Goal: Information Seeking & Learning: Find specific fact

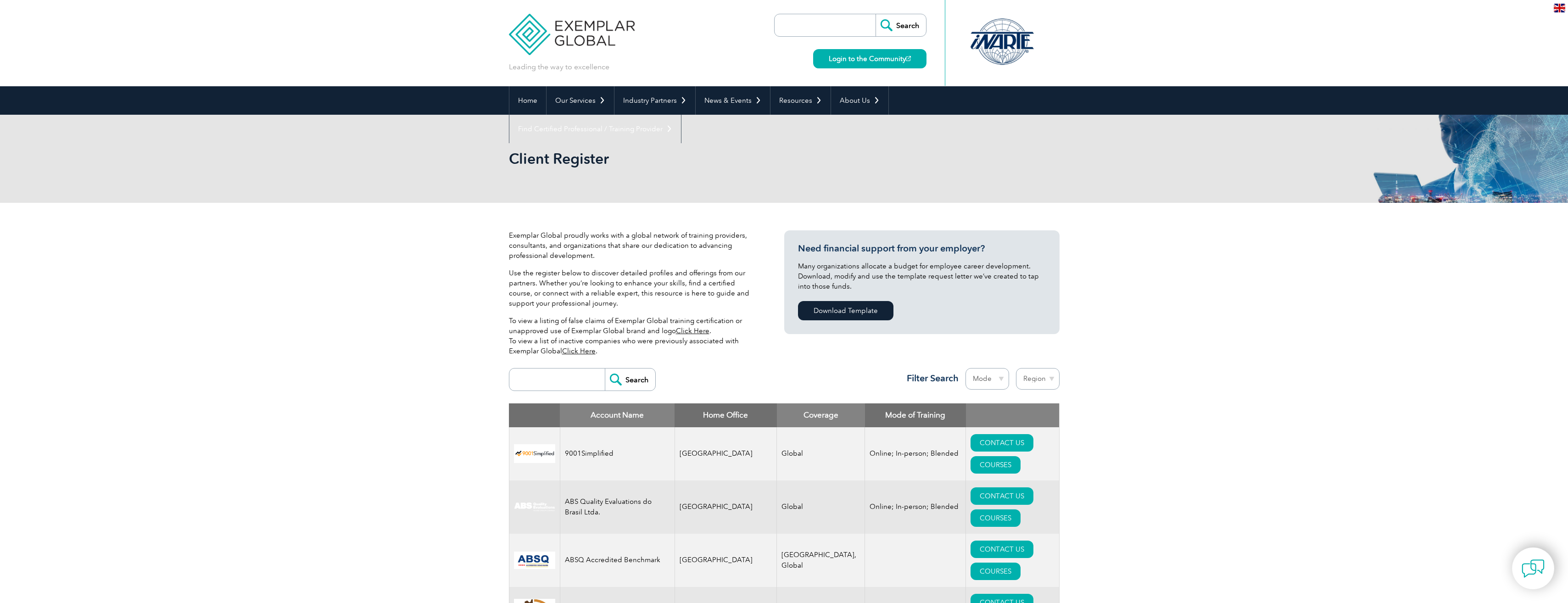
paste input "https://www.oxebridge.com/emma/iso-certification-bodies-caught-using-template-k…"
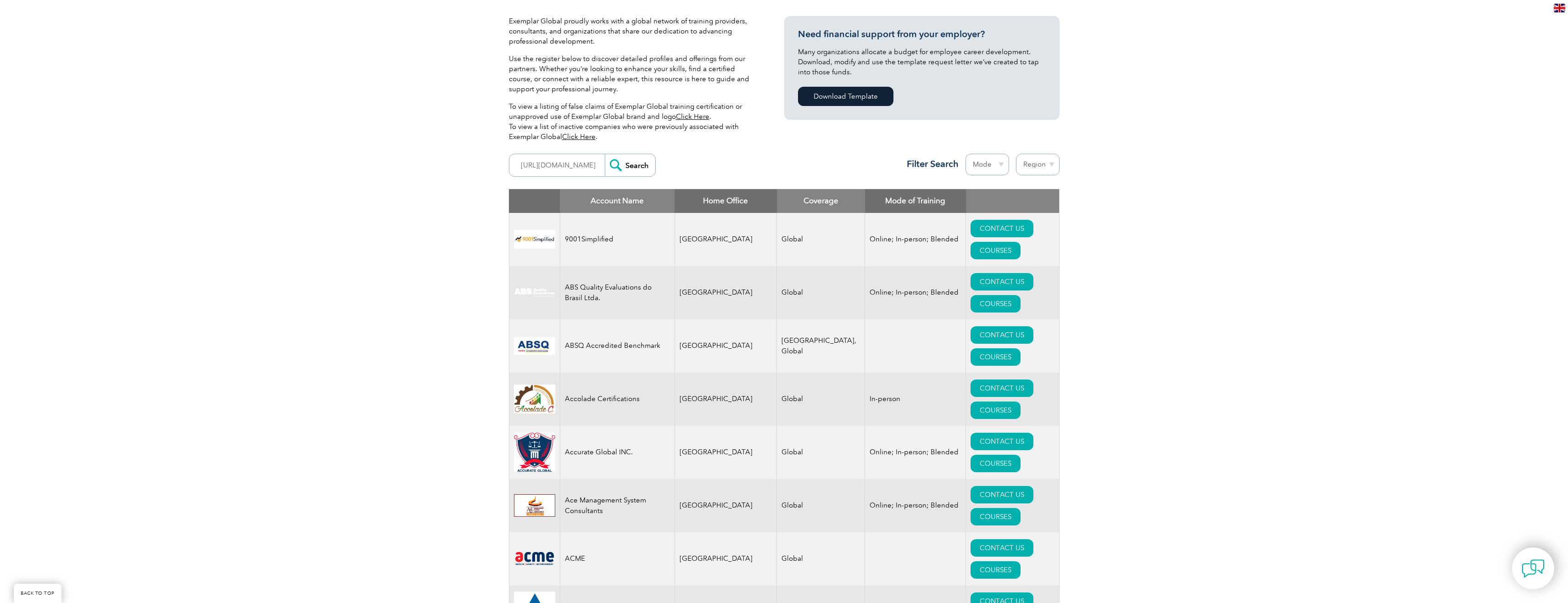
scroll to position [229, 0]
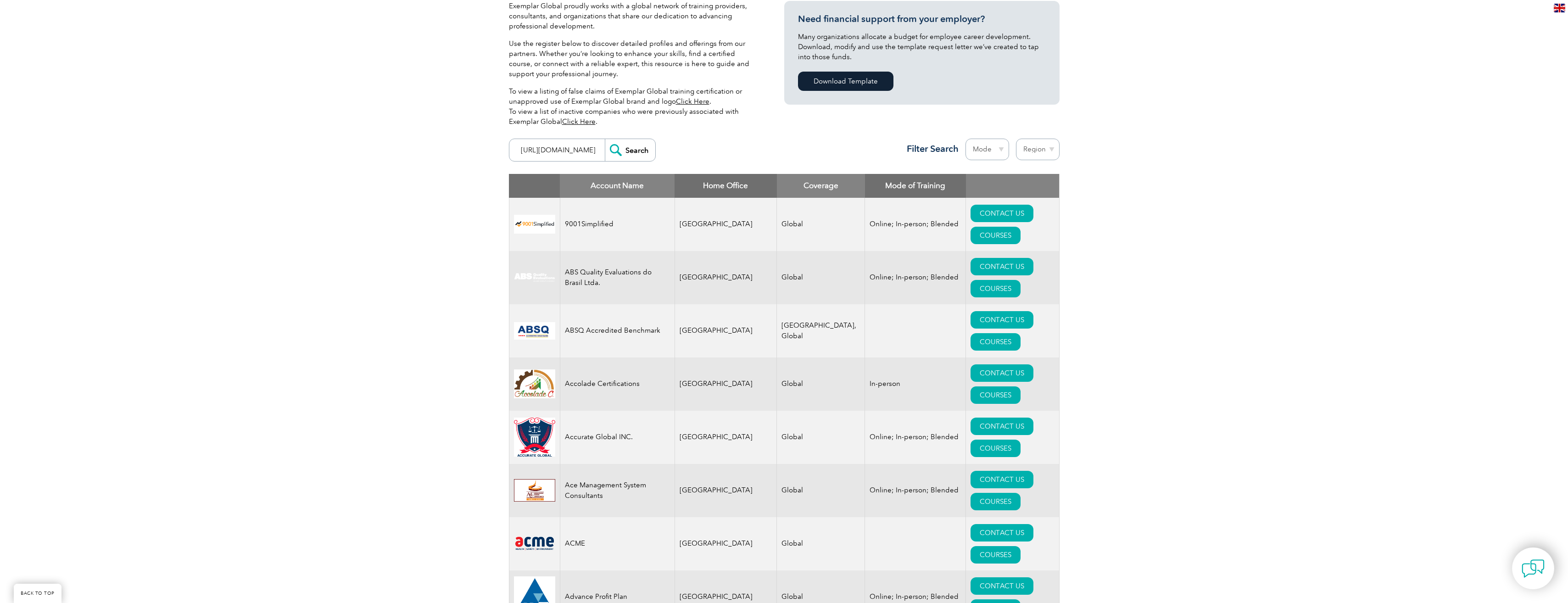
click at [557, 161] on input "https://www.oxebridge.com/emma/iso-certification-bodies-caught-using-template-k…" at bounding box center [560, 150] width 91 height 22
type input "punyam"
click at [605, 139] on input "Search" at bounding box center [630, 150] width 50 height 22
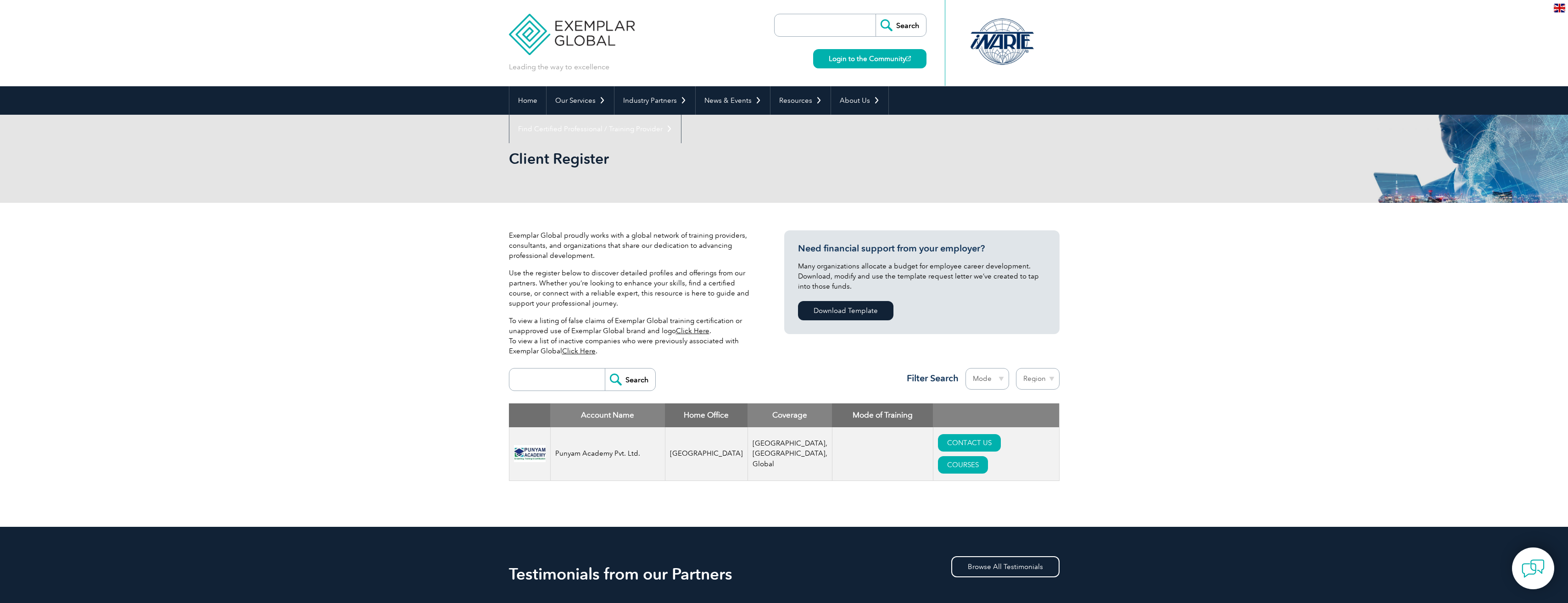
click at [533, 453] on img at bounding box center [530, 454] width 31 height 17
click at [988, 457] on link "COURSES" at bounding box center [963, 465] width 50 height 17
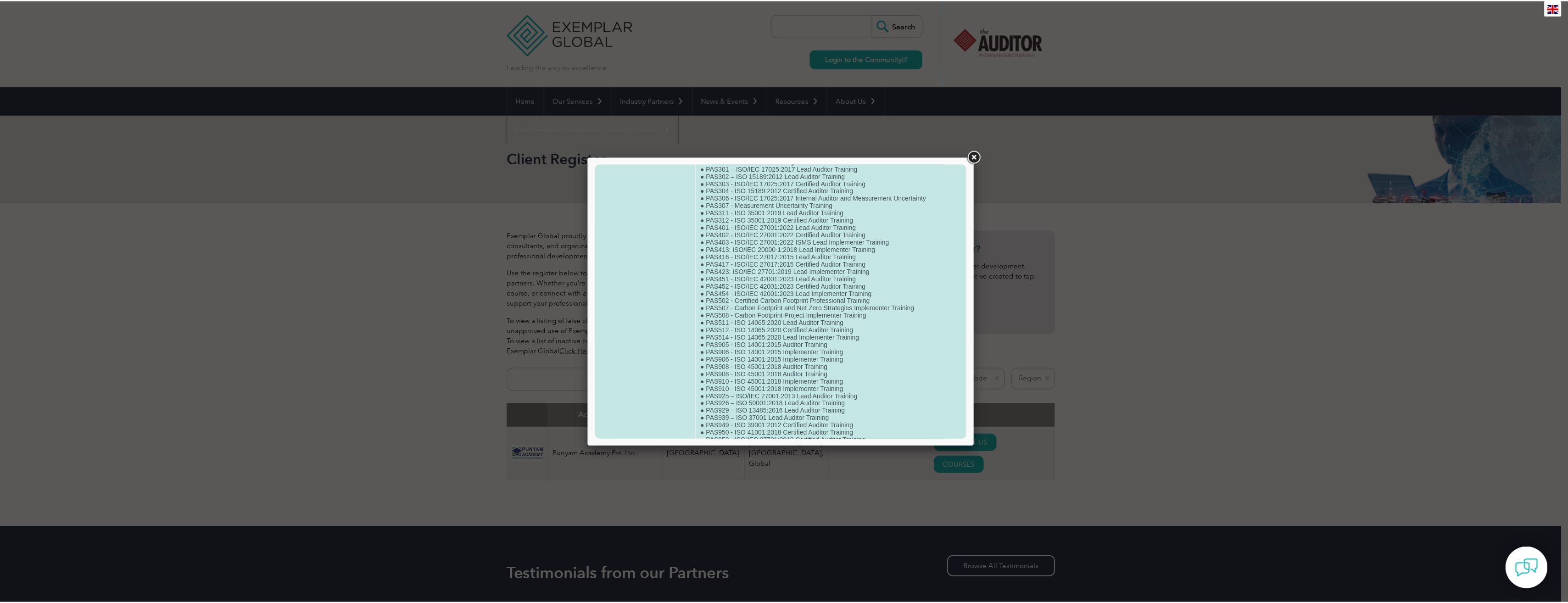
scroll to position [849, 0]
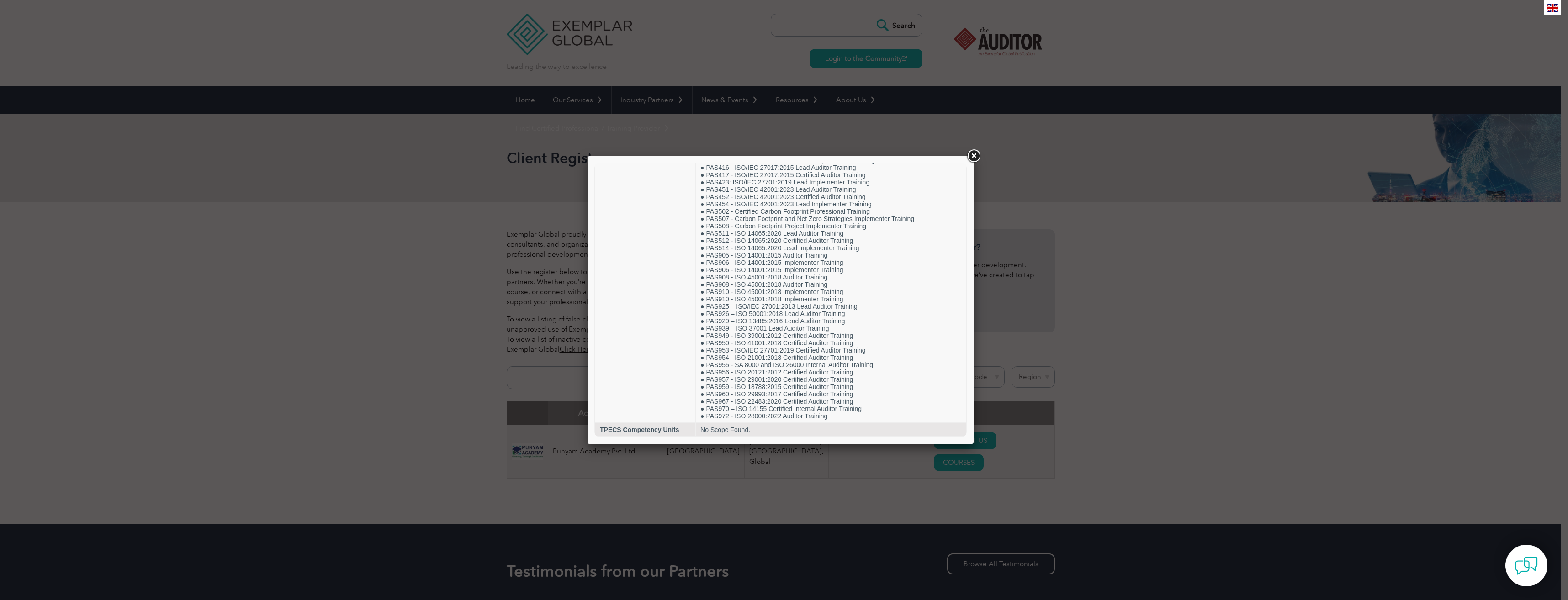
click at [406, 288] on div at bounding box center [784, 300] width 1568 height 600
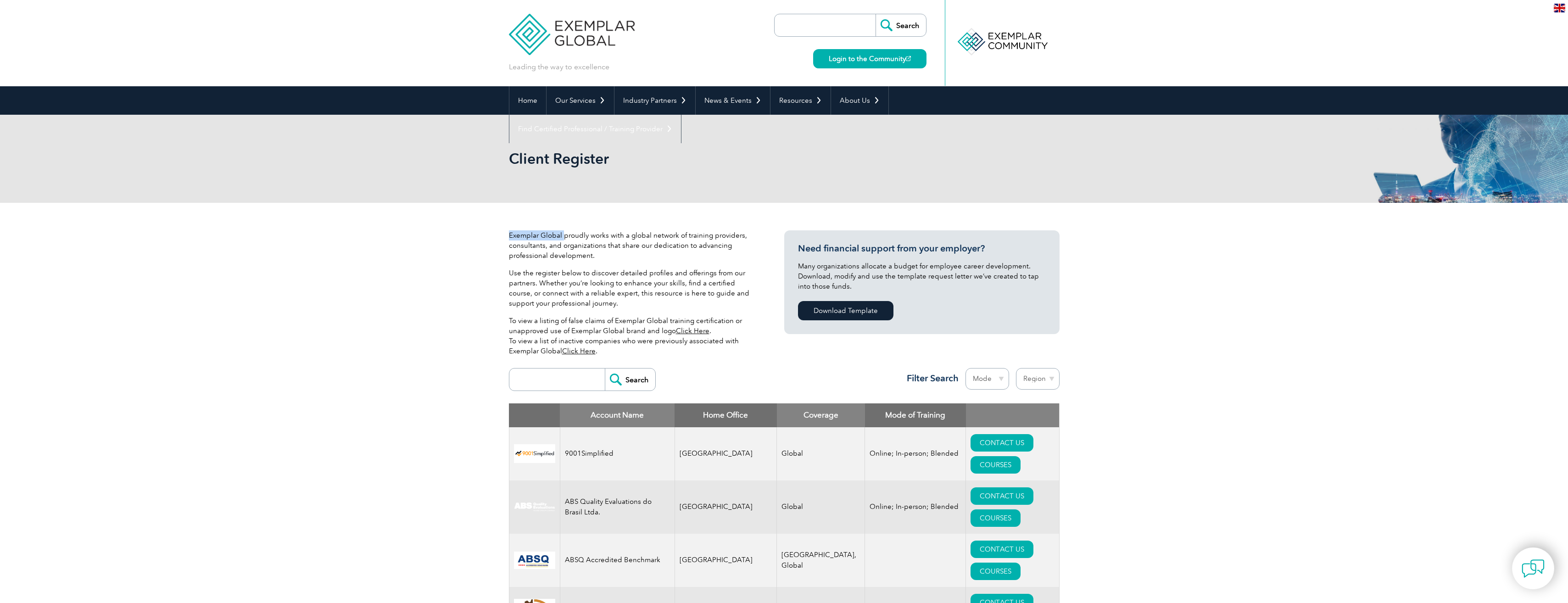
drag, startPoint x: 563, startPoint y: 237, endPoint x: 510, endPoint y: 234, distance: 53.1
click at [510, 234] on p "Exemplar Global proudly works with a global network of training providers, cons…" at bounding box center [633, 245] width 248 height 31
drag, startPoint x: 510, startPoint y: 234, endPoint x: 533, endPoint y: 237, distance: 23.2
